Goal: Information Seeking & Learning: Learn about a topic

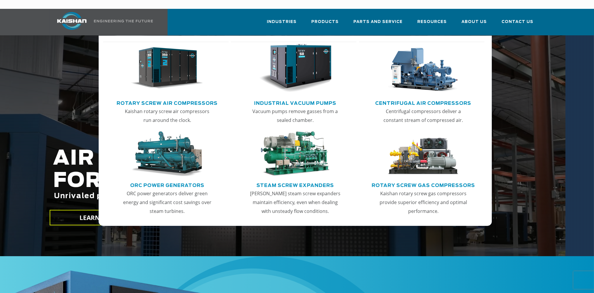
click at [176, 65] on img "Main menu" at bounding box center [167, 68] width 73 height 49
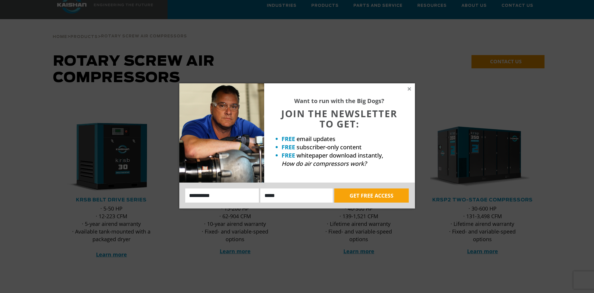
scroll to position [19, 0]
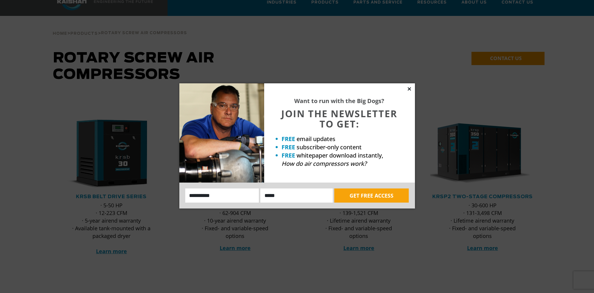
click at [409, 88] on icon at bounding box center [409, 88] width 5 height 5
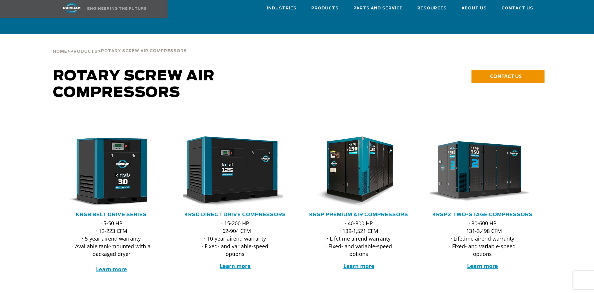
scroll to position [0, 0]
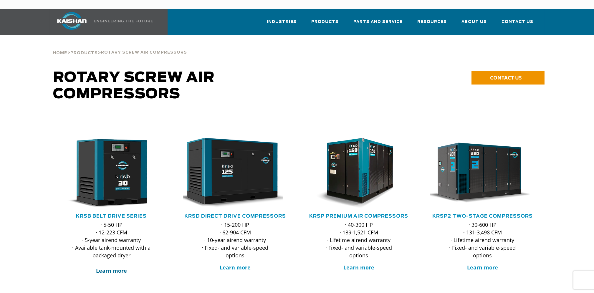
click at [121, 267] on strong "Learn more" at bounding box center [111, 270] width 31 height 7
